Goal: Book appointment/travel/reservation

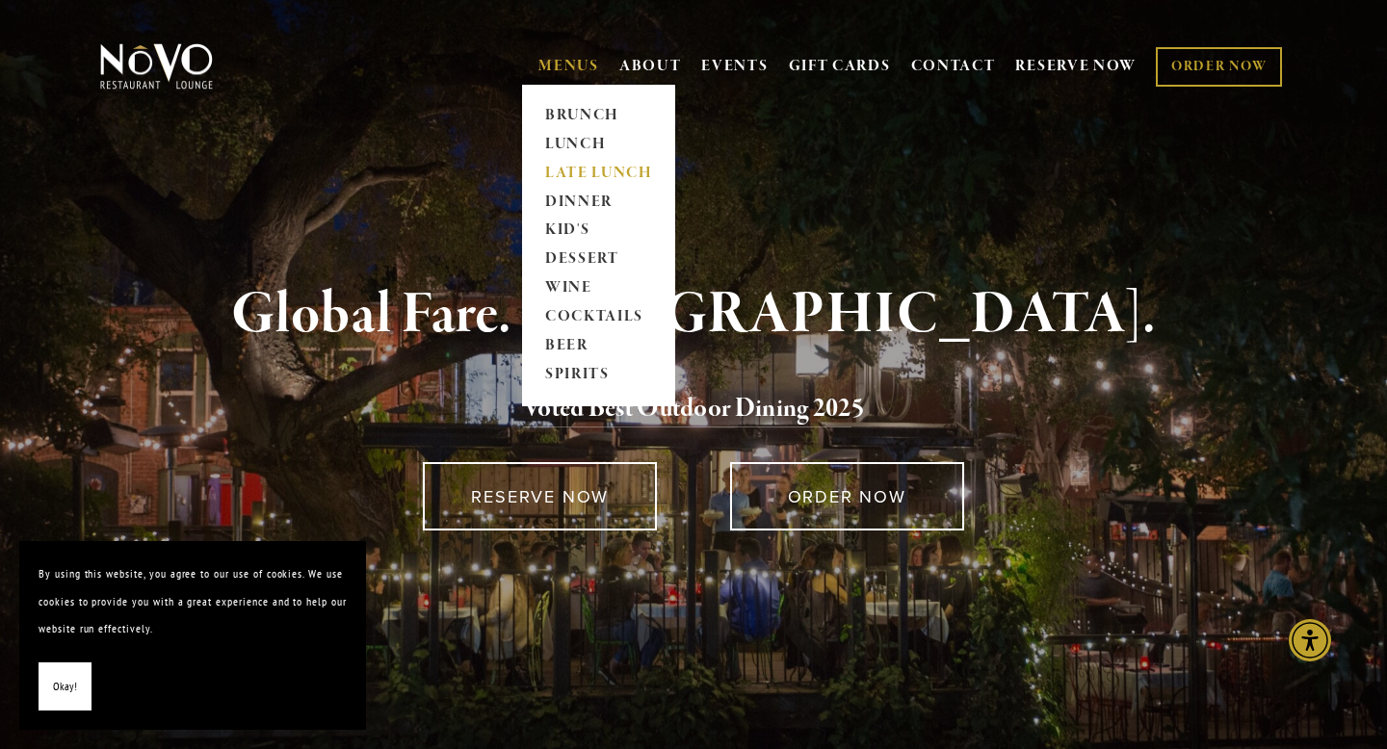
click at [558, 172] on link "LATE LUNCH" at bounding box center [598, 173] width 120 height 29
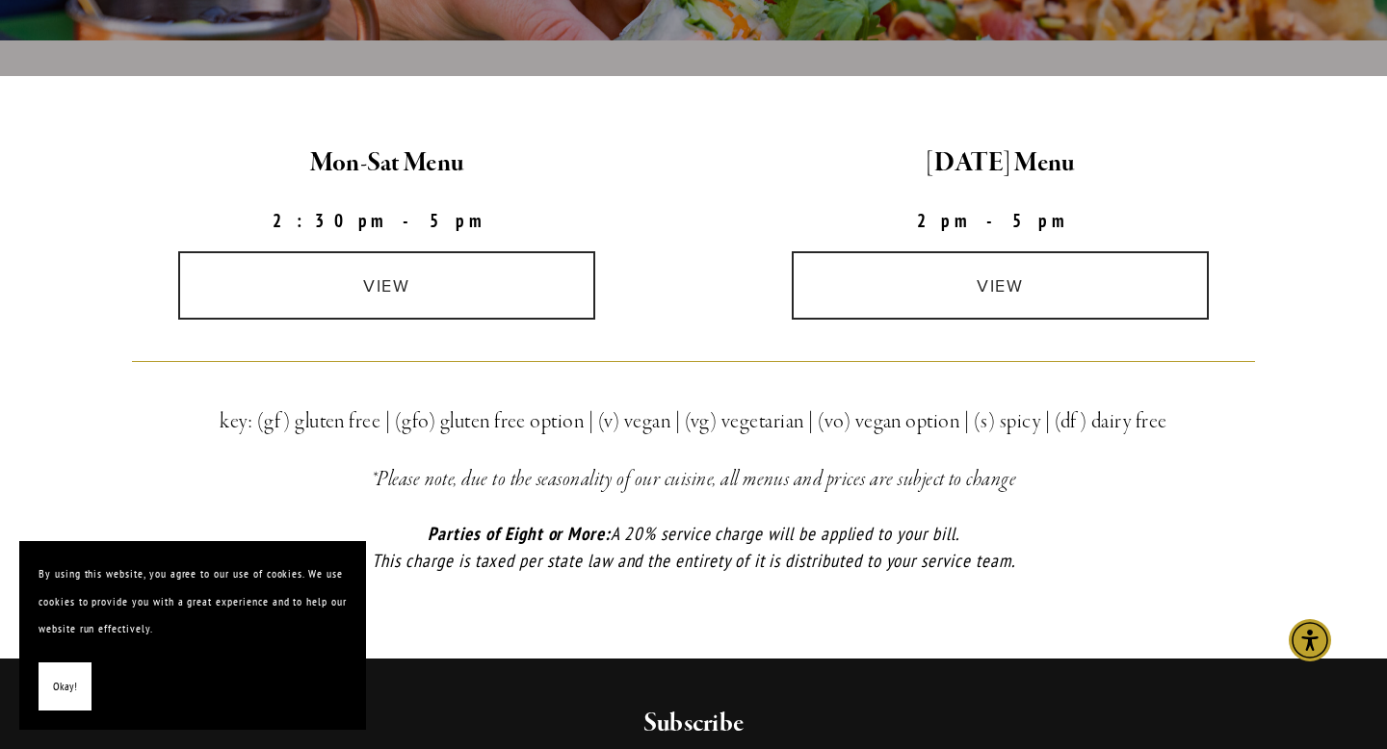
scroll to position [554, 0]
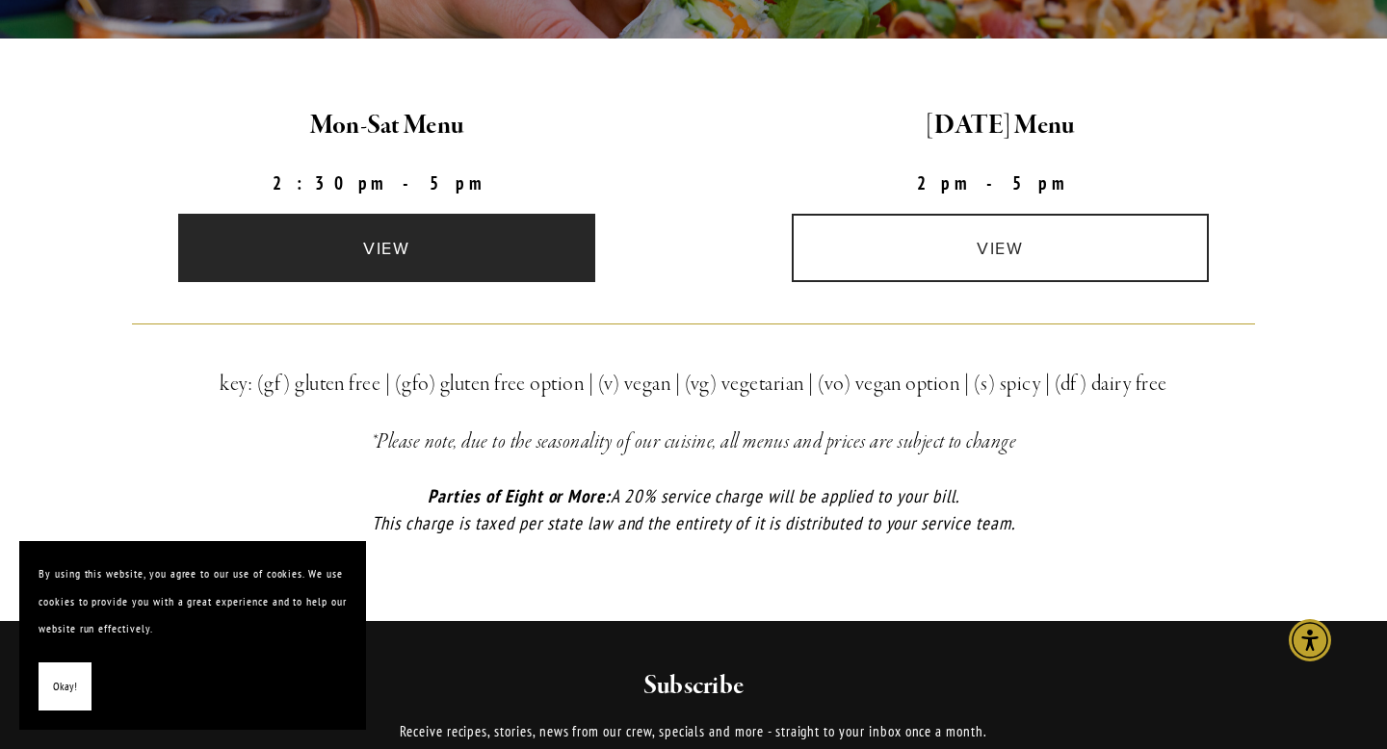
click at [506, 257] on link "view" at bounding box center [387, 248] width 418 height 68
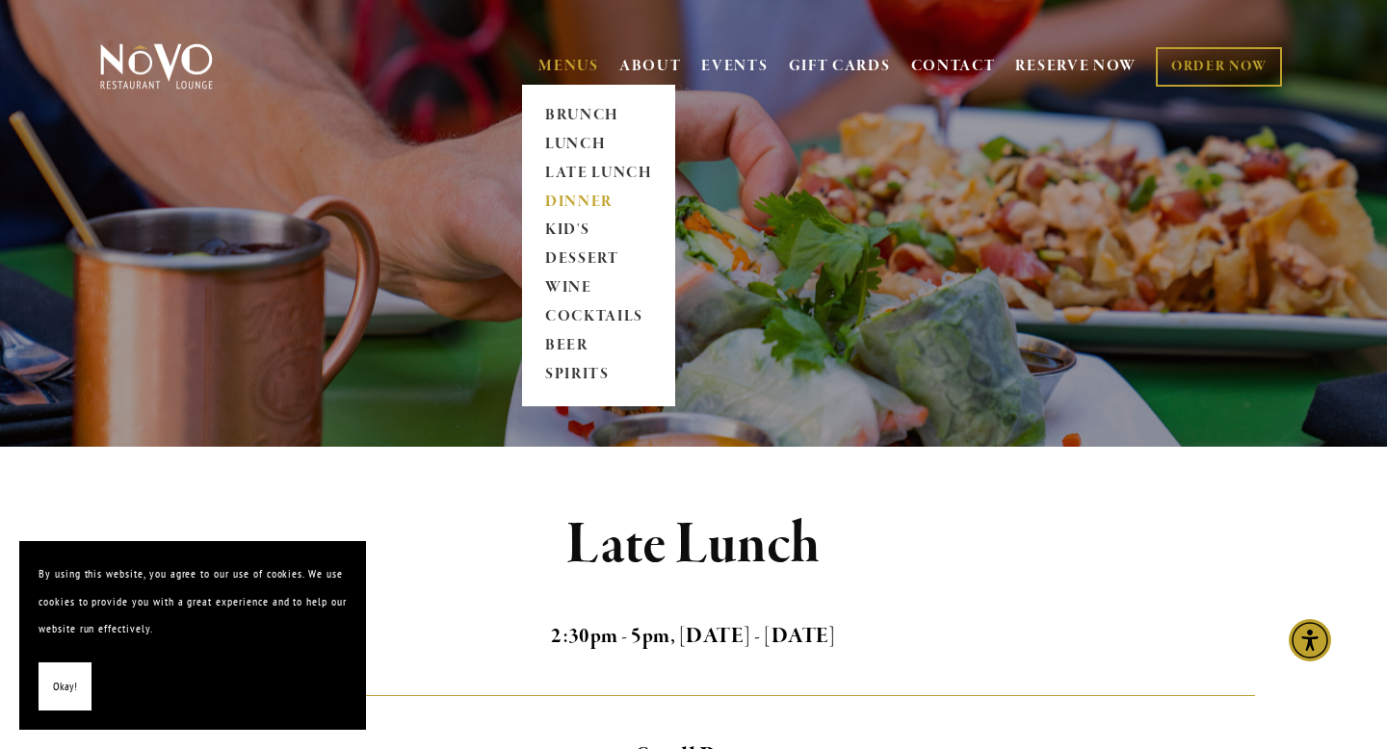
click at [572, 200] on link "DINNER" at bounding box center [598, 202] width 120 height 29
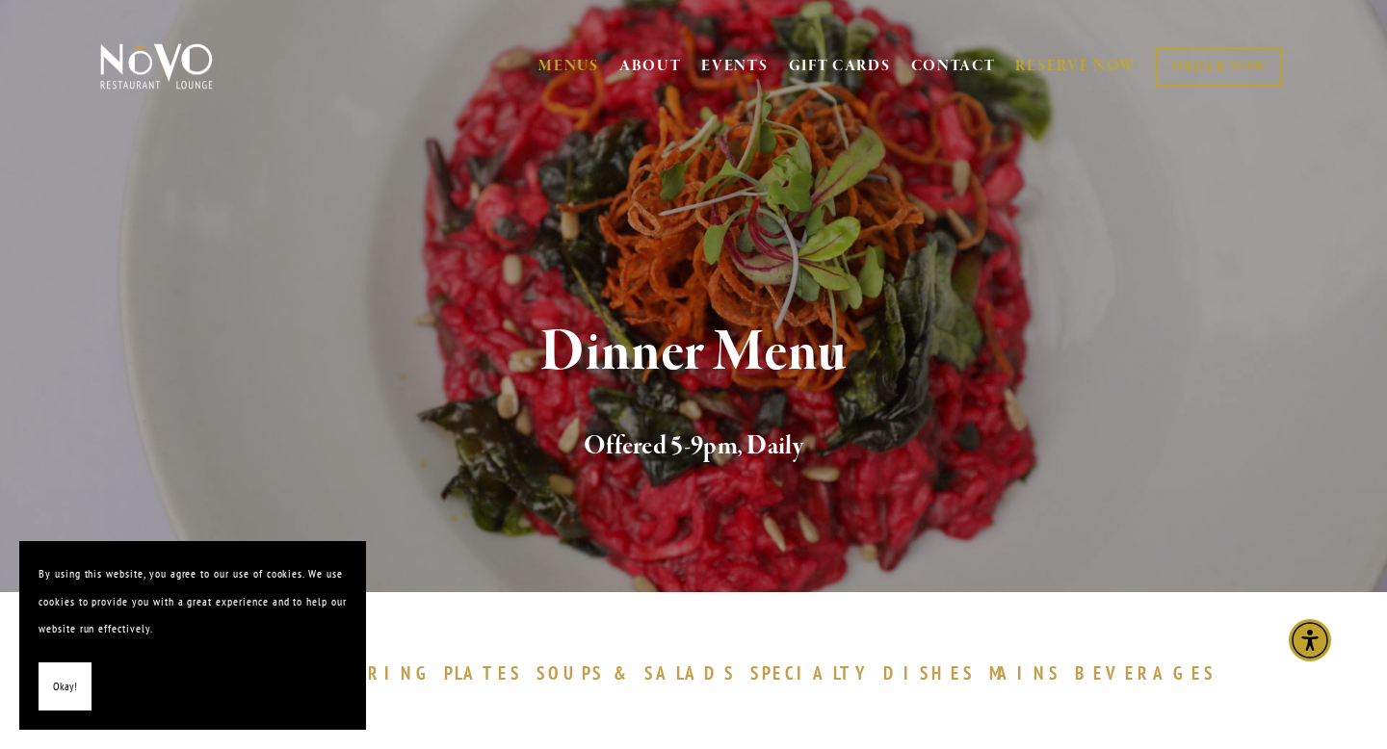
click at [1046, 68] on link "RESERVE NOW" at bounding box center [1075, 66] width 121 height 37
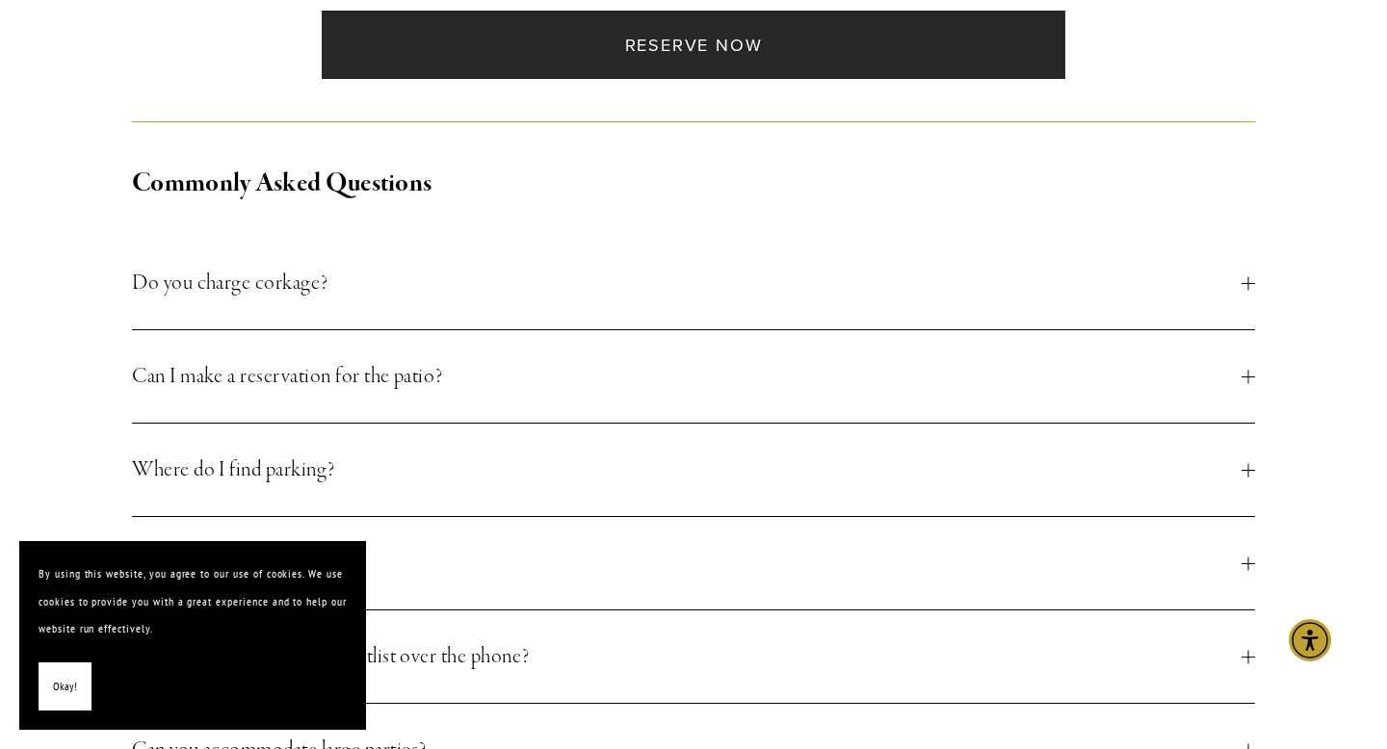
scroll to position [715, 0]
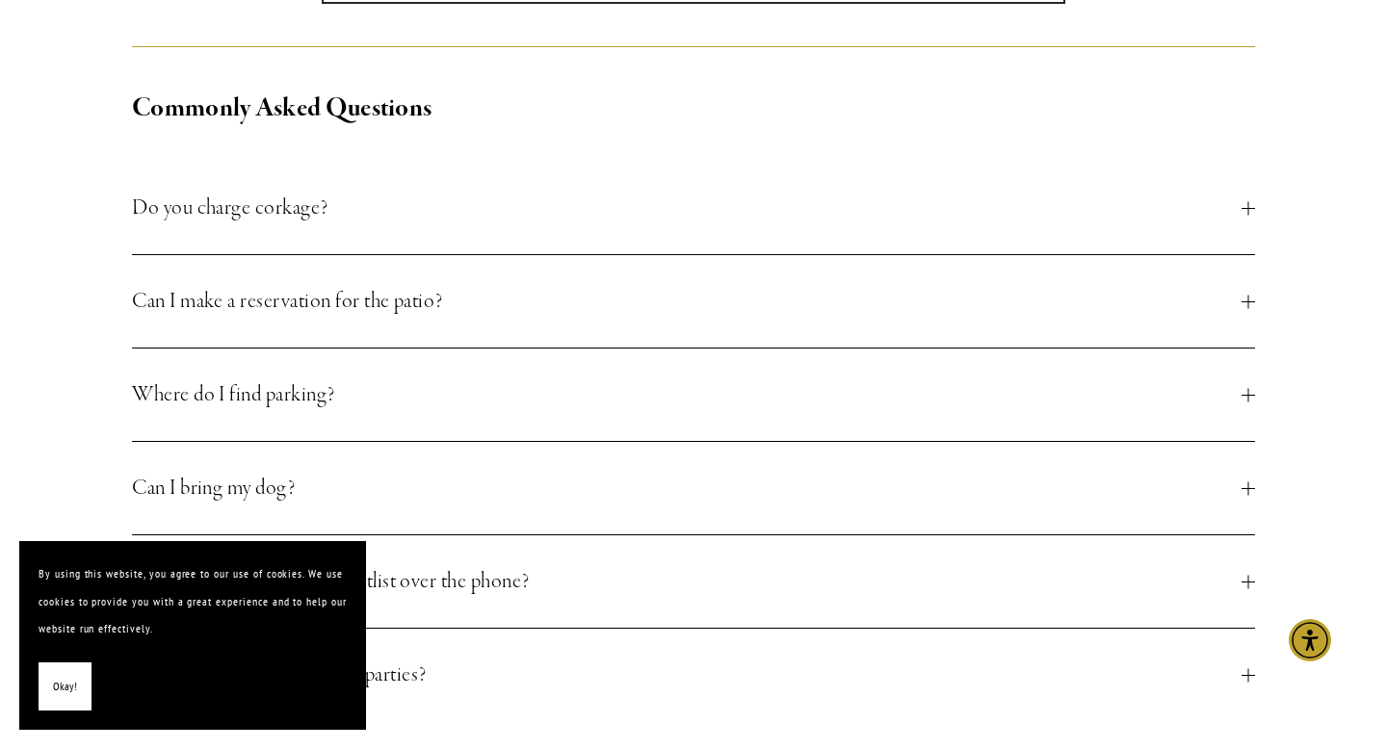
click at [796, 205] on span "Do you charge corkage?" at bounding box center [687, 208] width 1110 height 35
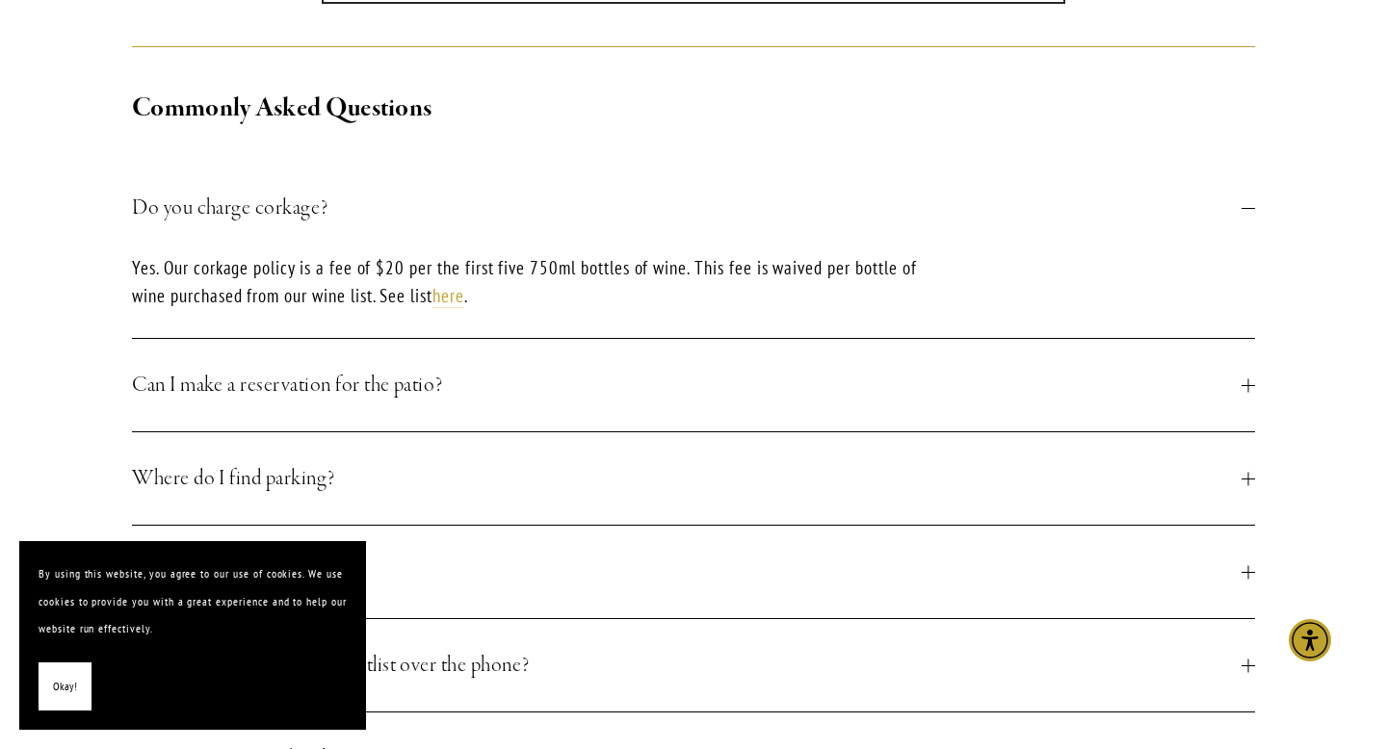
click at [794, 205] on span "Do you charge corkage?" at bounding box center [687, 208] width 1110 height 35
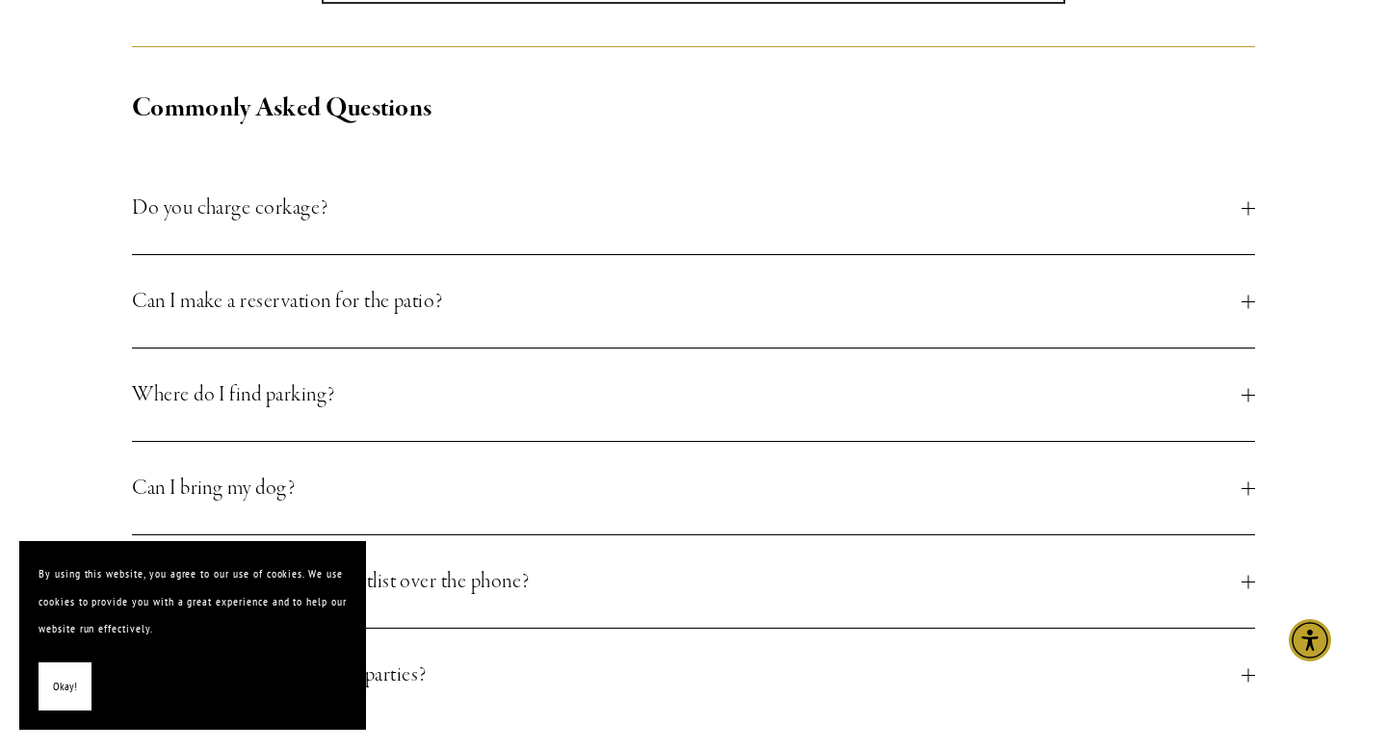
click at [760, 280] on button "Can I make a reservation for the patio?" at bounding box center [693, 301] width 1123 height 92
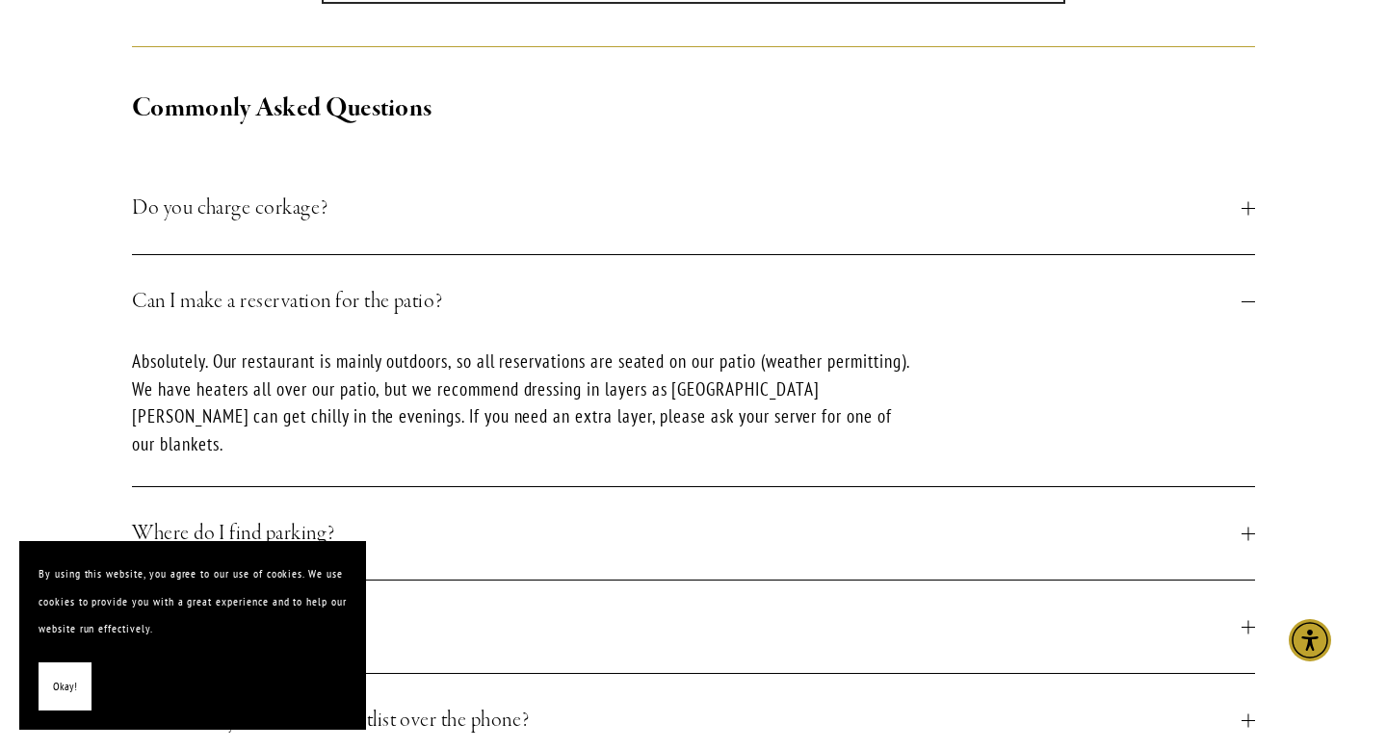
click at [760, 280] on button "Can I make a reservation for the patio?" at bounding box center [693, 301] width 1123 height 92
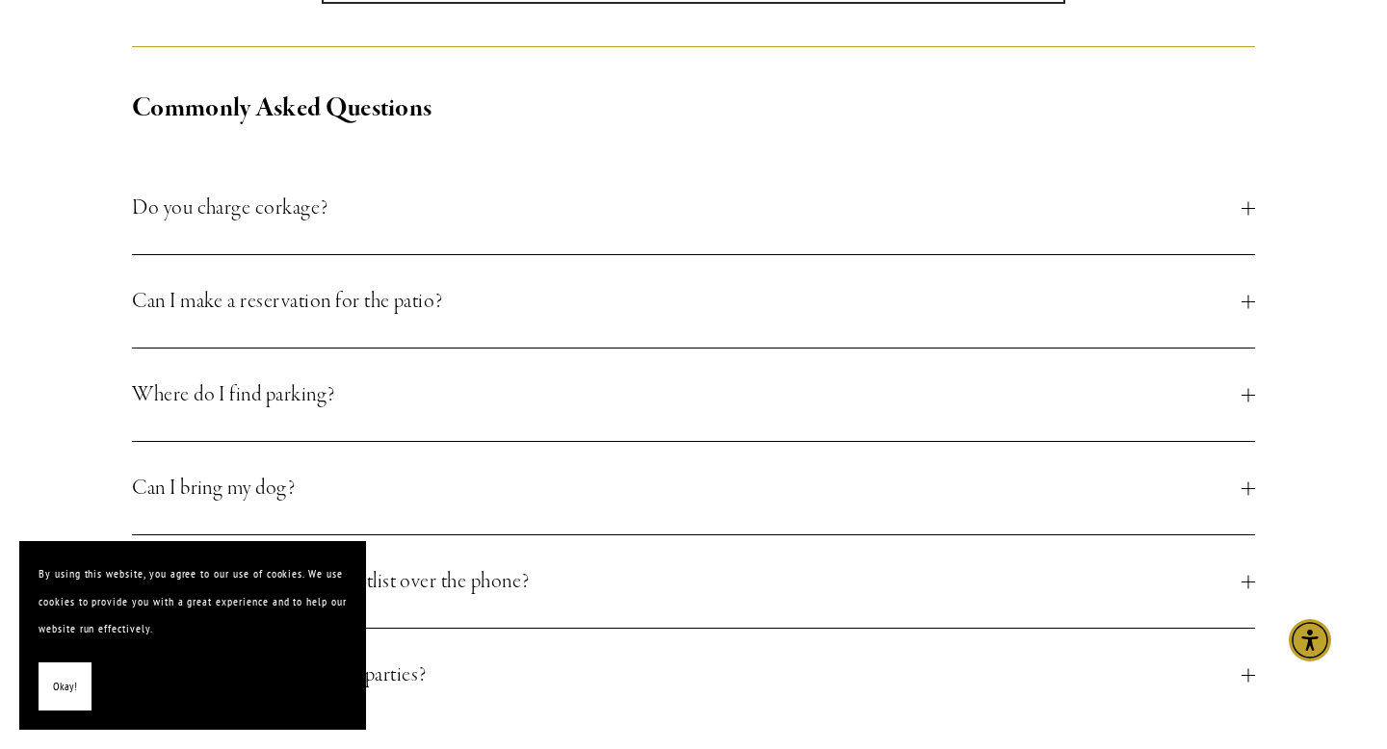
click at [760, 280] on button "Can I make a reservation for the patio?" at bounding box center [693, 301] width 1123 height 92
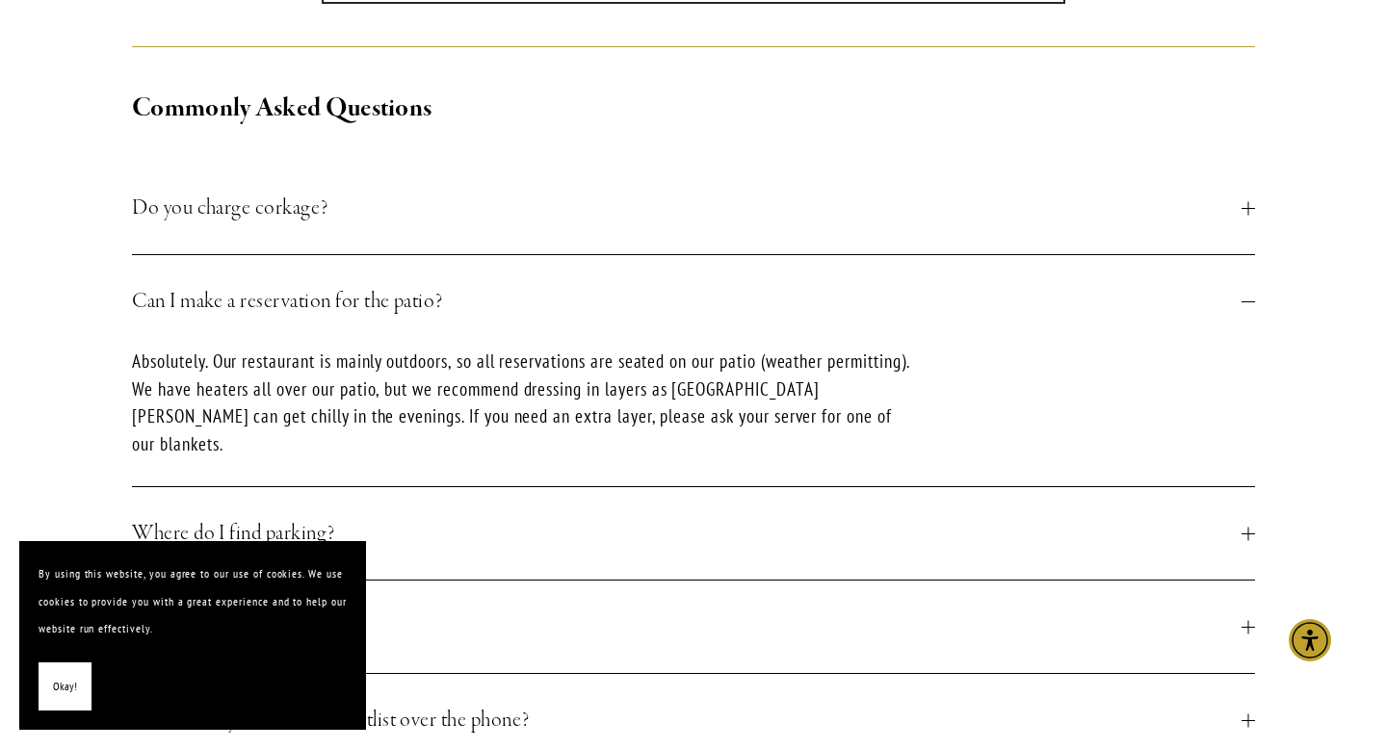
click at [760, 280] on button "Can I make a reservation for the patio?" at bounding box center [693, 301] width 1123 height 92
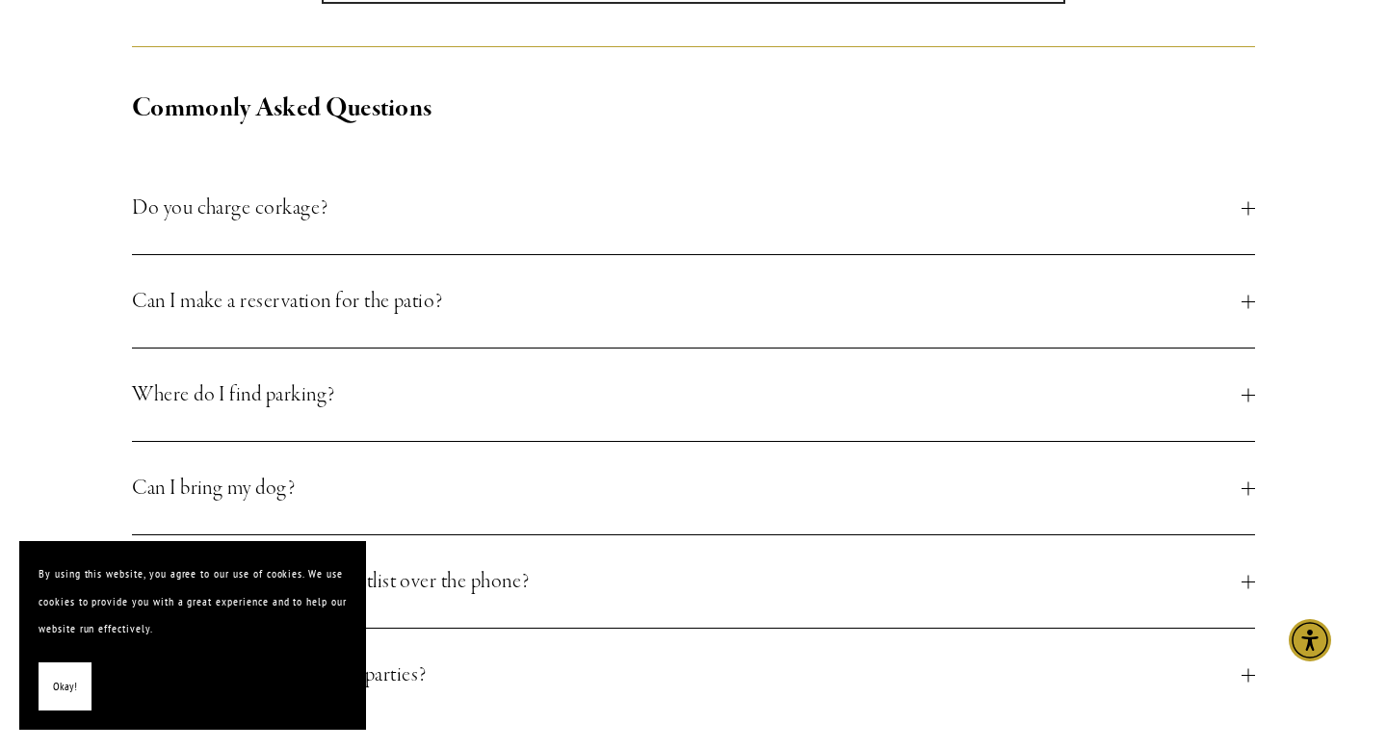
click at [760, 280] on button "Can I make a reservation for the patio?" at bounding box center [693, 301] width 1123 height 92
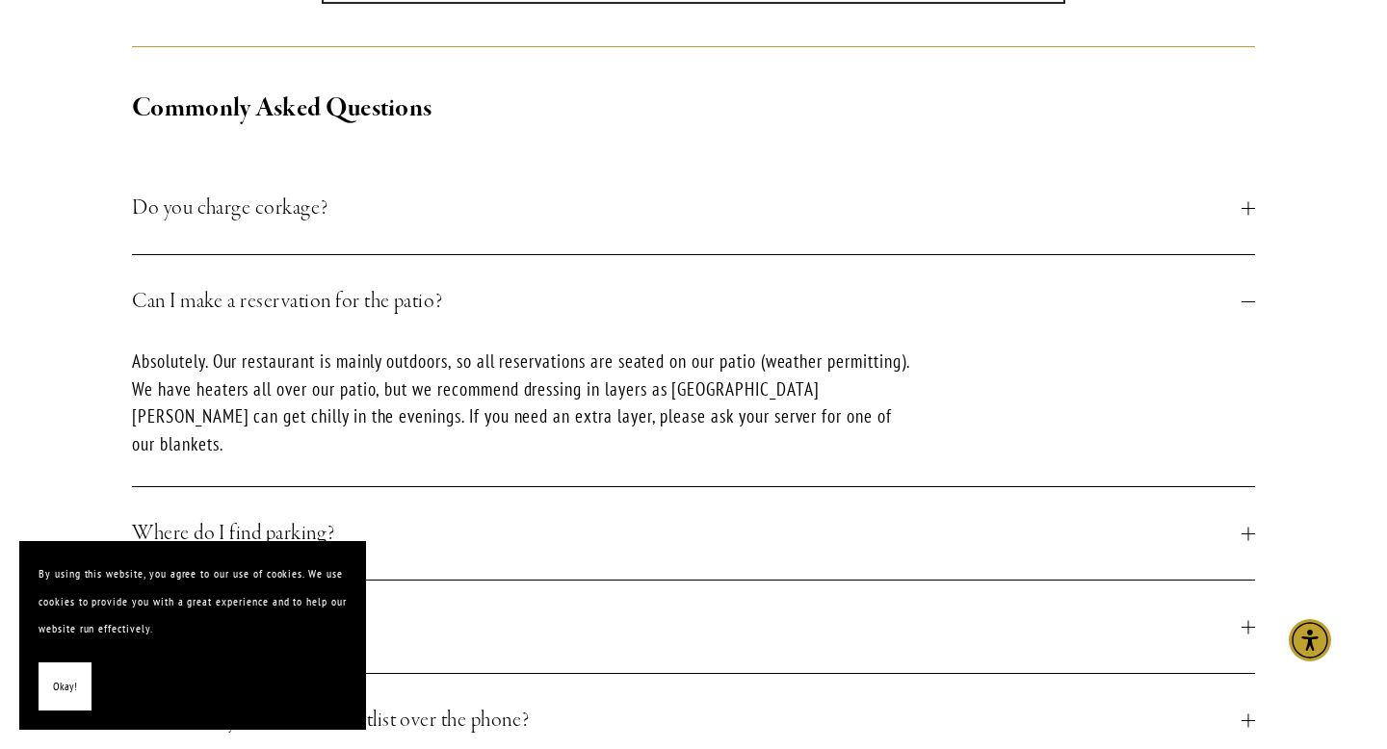
click at [760, 281] on button "Can I make a reservation for the patio?" at bounding box center [693, 301] width 1123 height 92
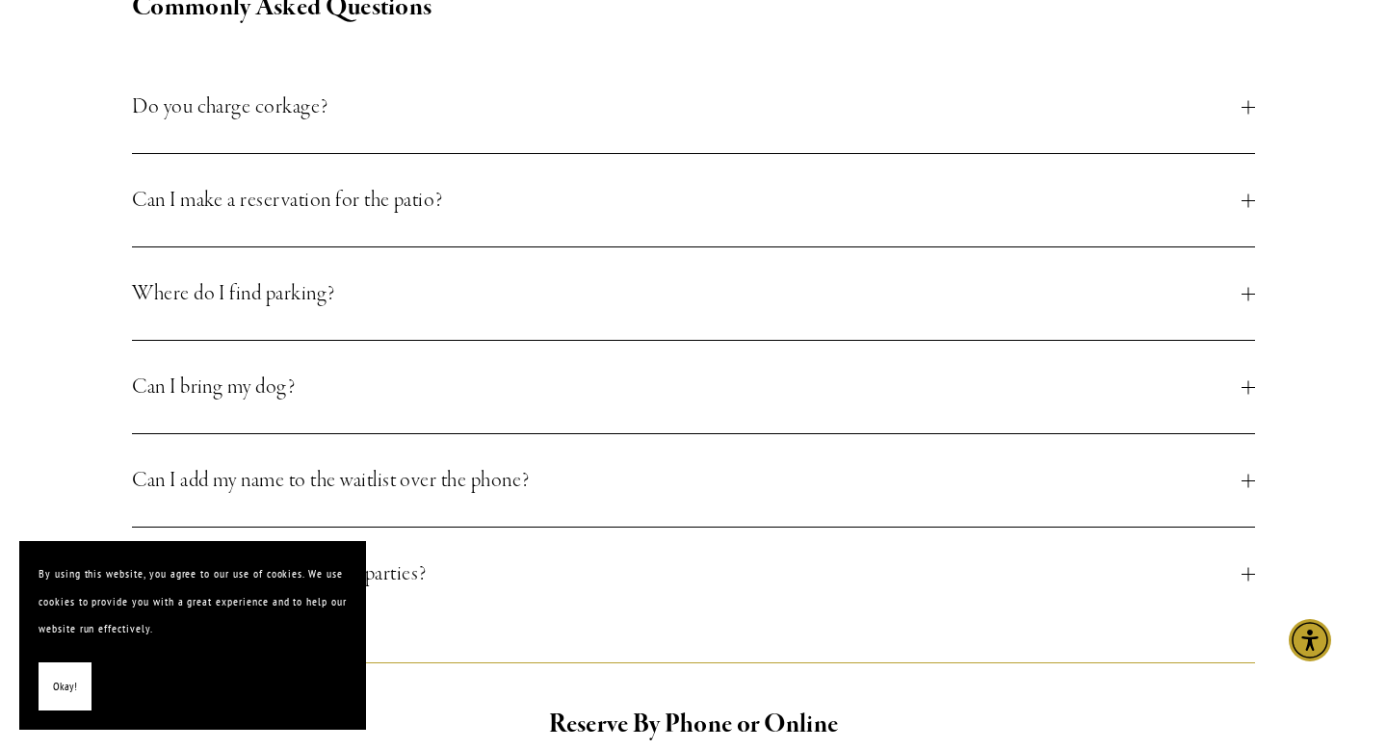
scroll to position [851, 0]
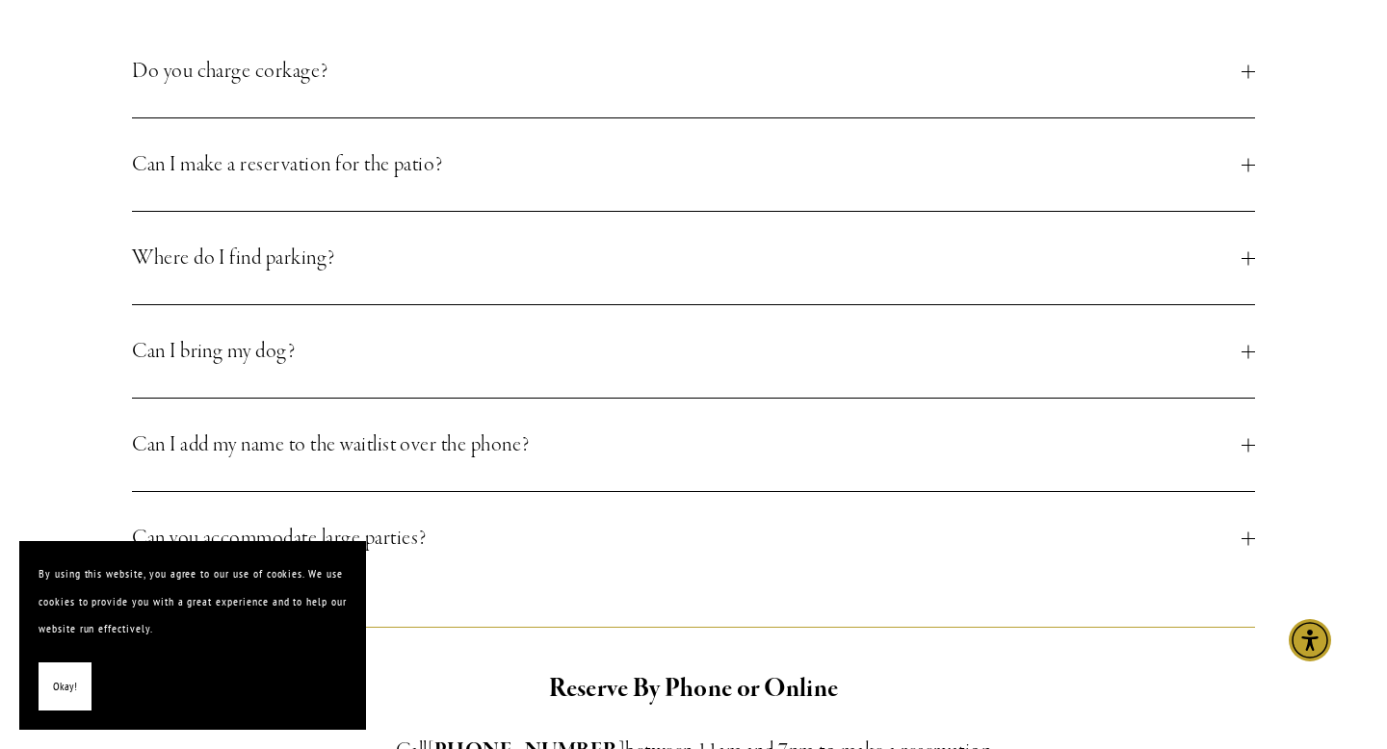
click at [730, 368] on span "Can I bring my dog?" at bounding box center [687, 351] width 1110 height 35
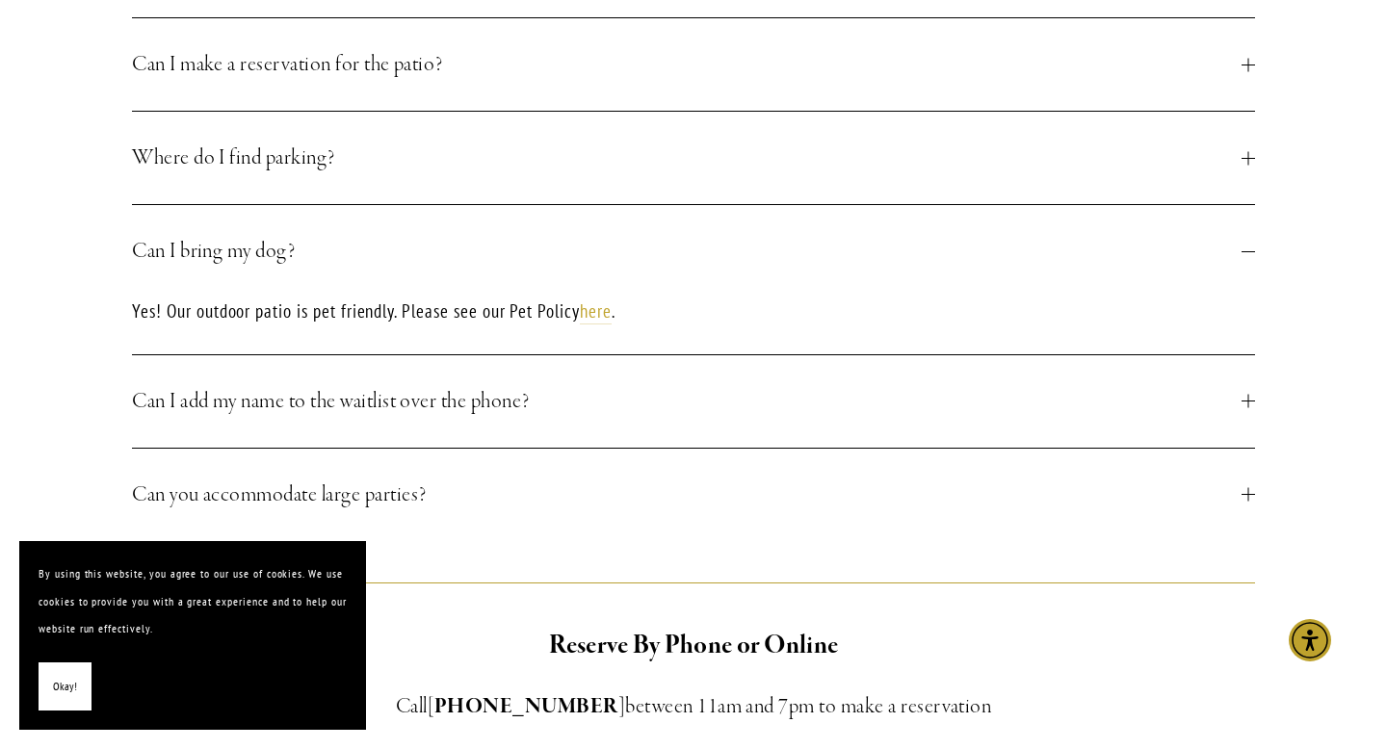
scroll to position [957, 0]
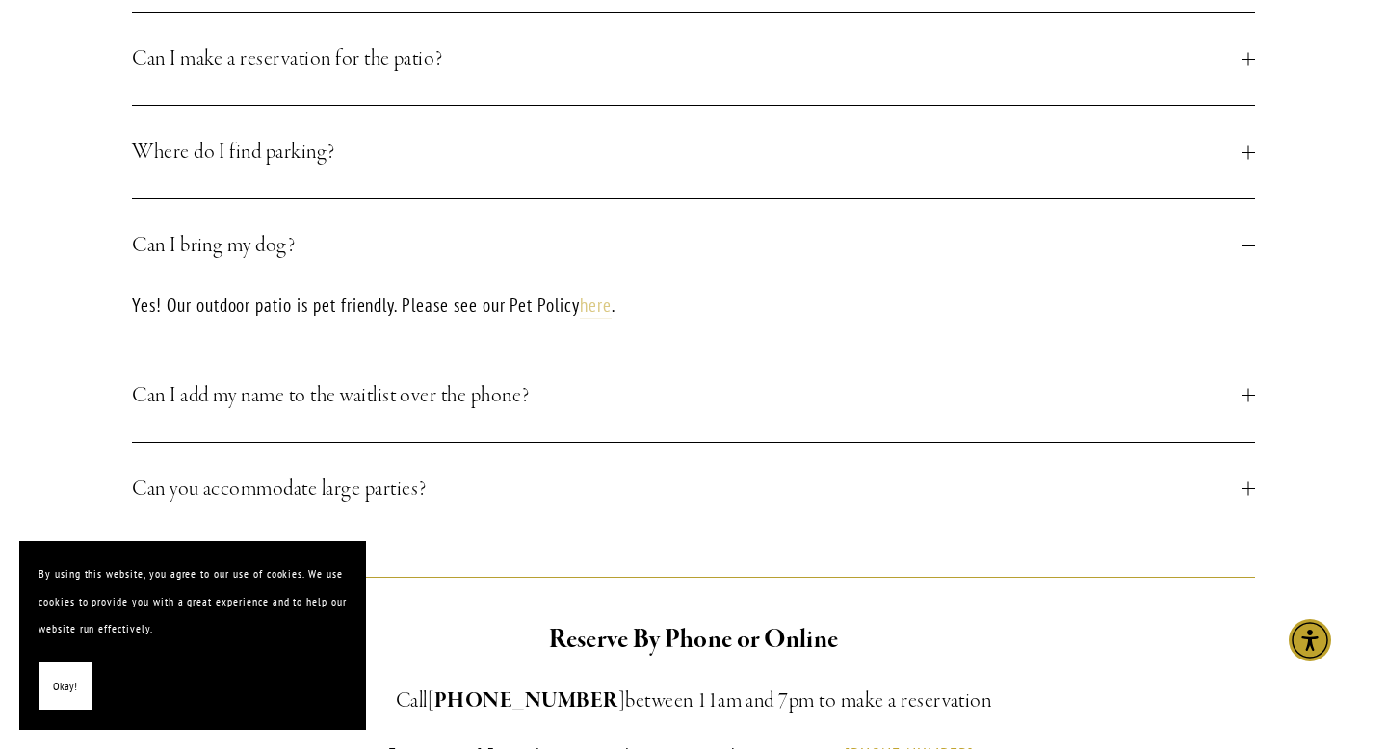
click at [600, 309] on link "here" at bounding box center [596, 306] width 32 height 25
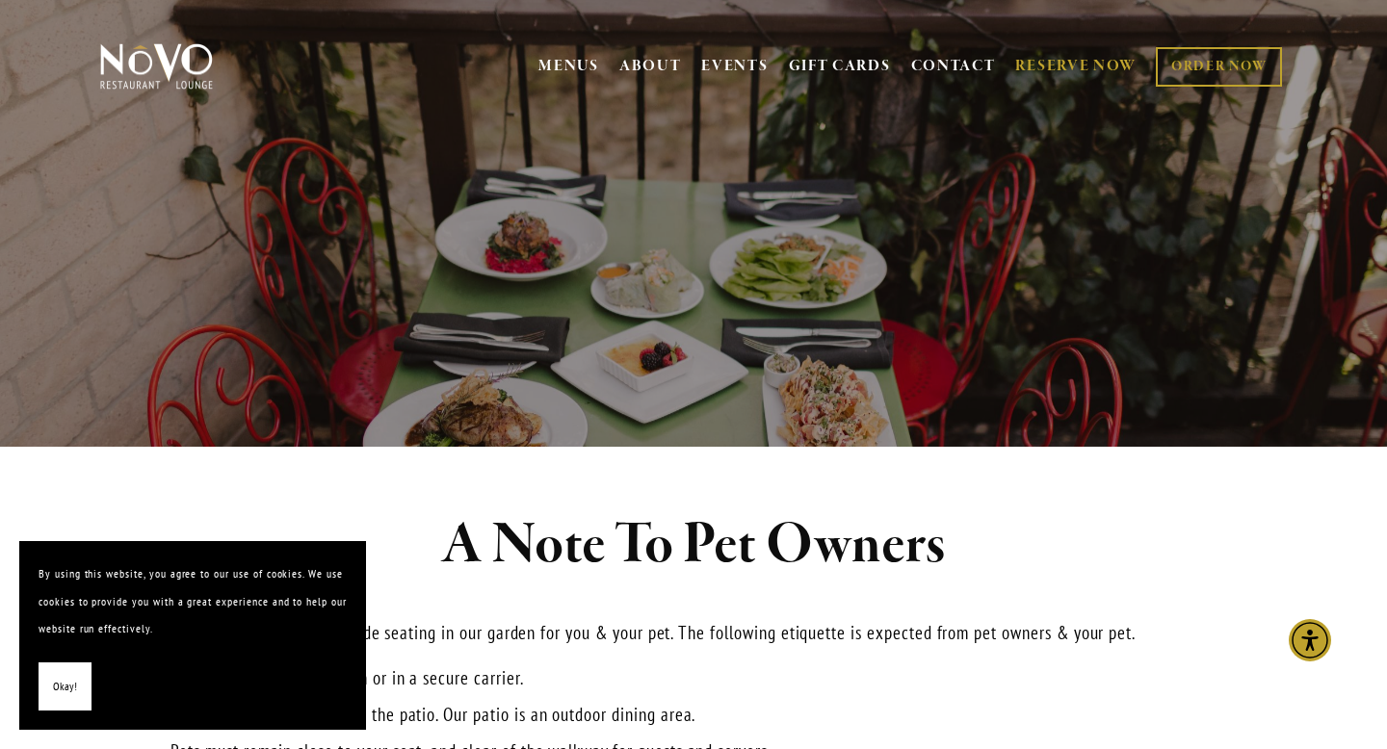
click at [1053, 65] on link "RESERVE NOW" at bounding box center [1075, 66] width 121 height 37
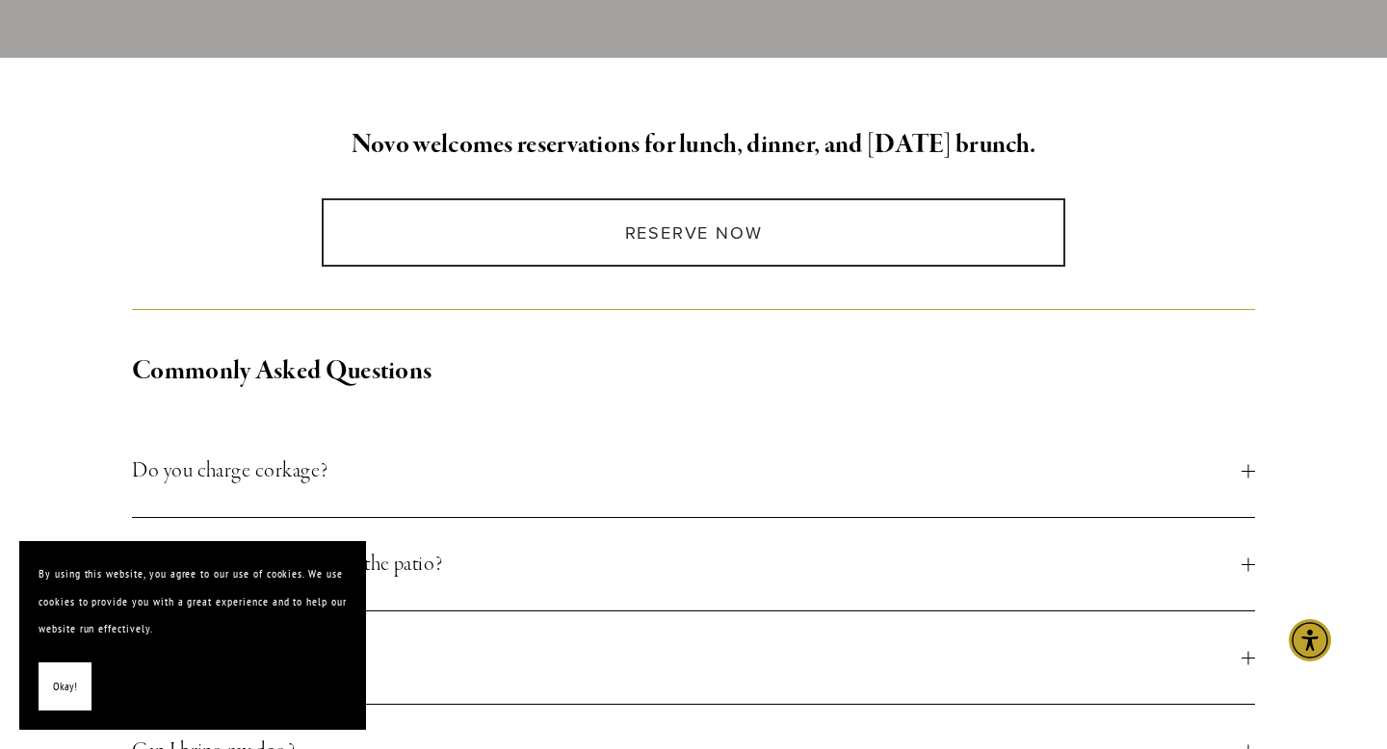
scroll to position [444, 0]
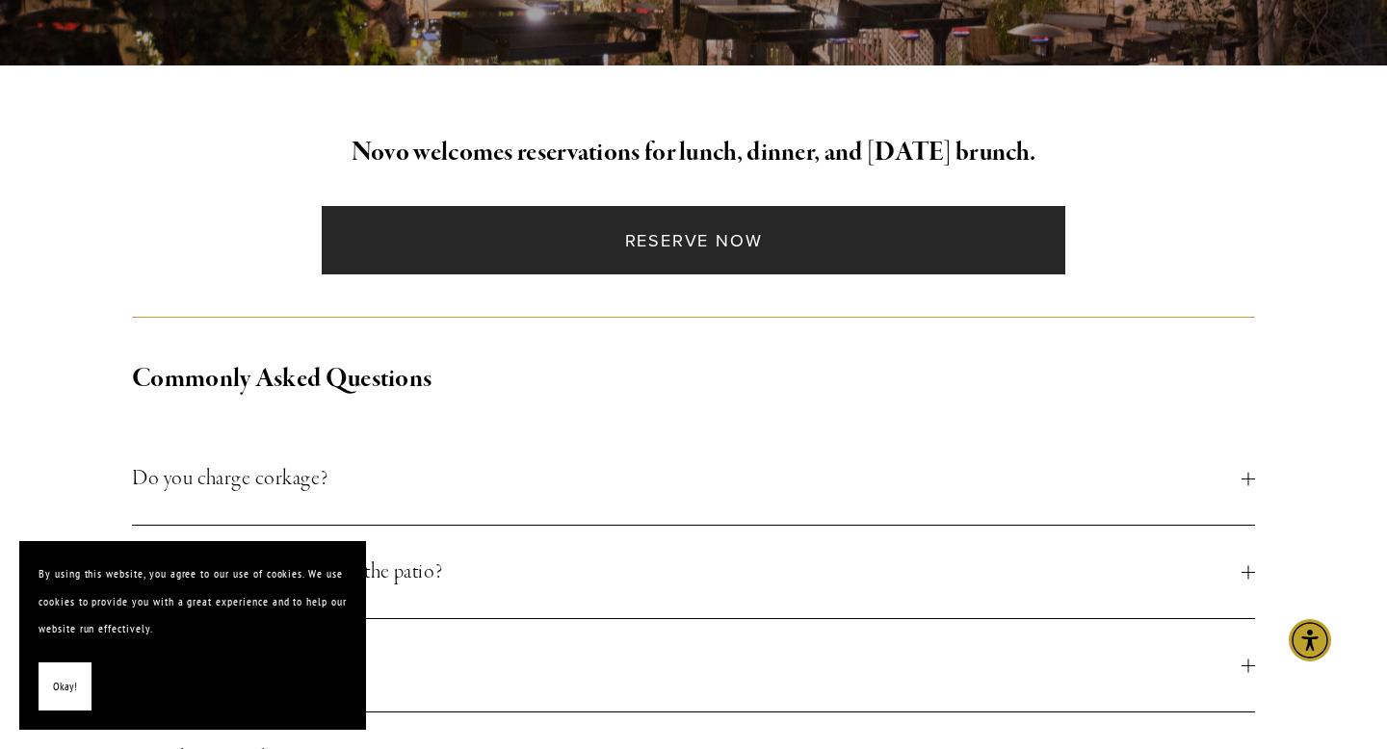
click at [760, 230] on link "Reserve Now" at bounding box center [693, 240] width 743 height 68
